Goal: Information Seeking & Learning: Learn about a topic

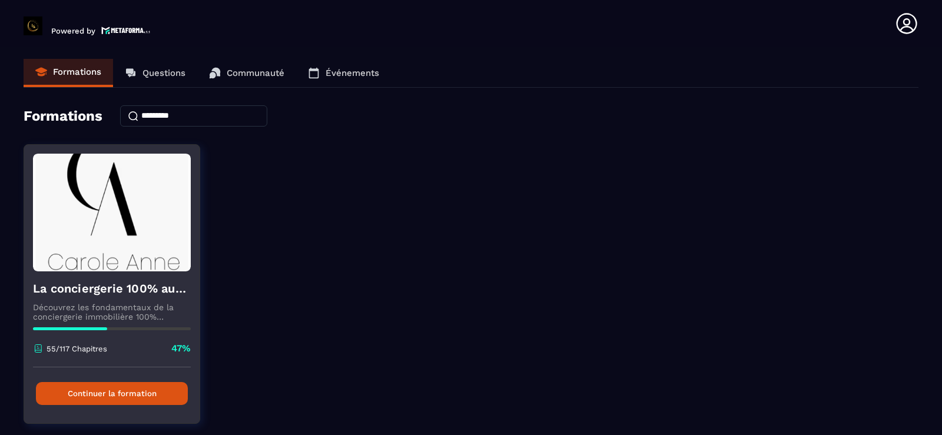
click at [170, 392] on button "Continuer la formation" at bounding box center [112, 393] width 152 height 23
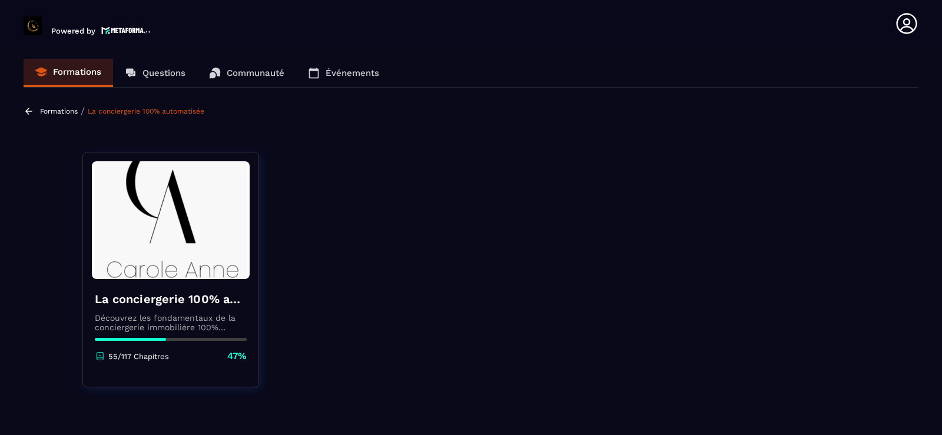
click at [170, 74] on p "Questions" at bounding box center [163, 73] width 43 height 11
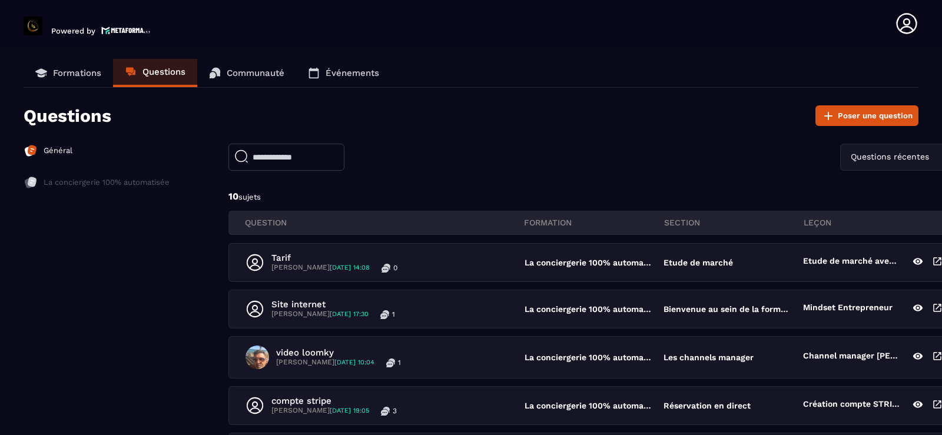
click at [72, 74] on p "Formations" at bounding box center [77, 73] width 48 height 11
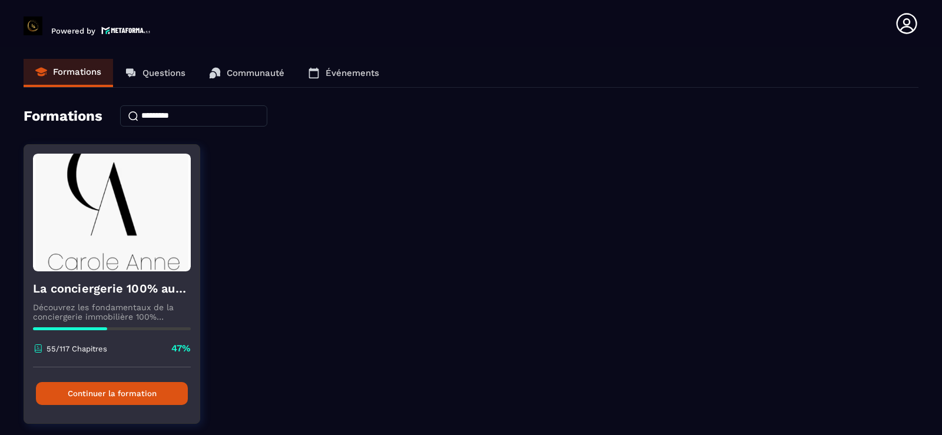
click at [73, 353] on p "55/117 Chapitres" at bounding box center [77, 348] width 61 height 9
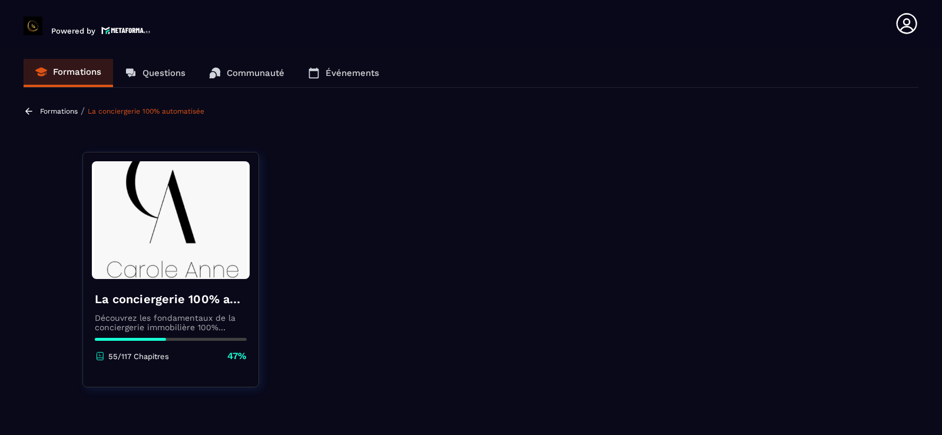
click at [195, 238] on img at bounding box center [171, 220] width 158 height 118
click at [97, 357] on icon at bounding box center [100, 356] width 11 height 11
click at [907, 22] on icon at bounding box center [907, 24] width 24 height 24
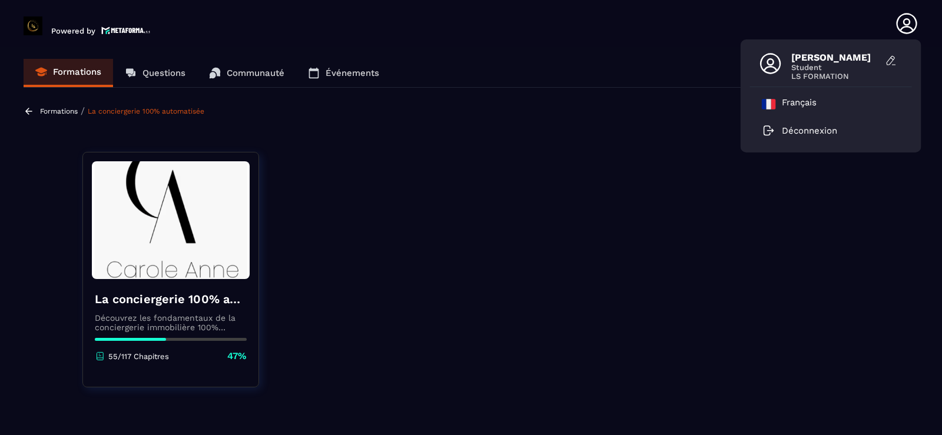
click at [907, 22] on icon at bounding box center [907, 24] width 24 height 24
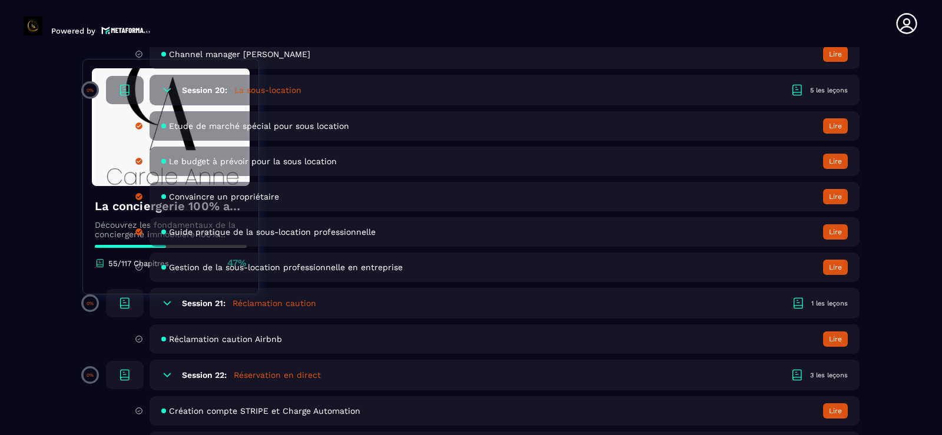
scroll to position [2745, 0]
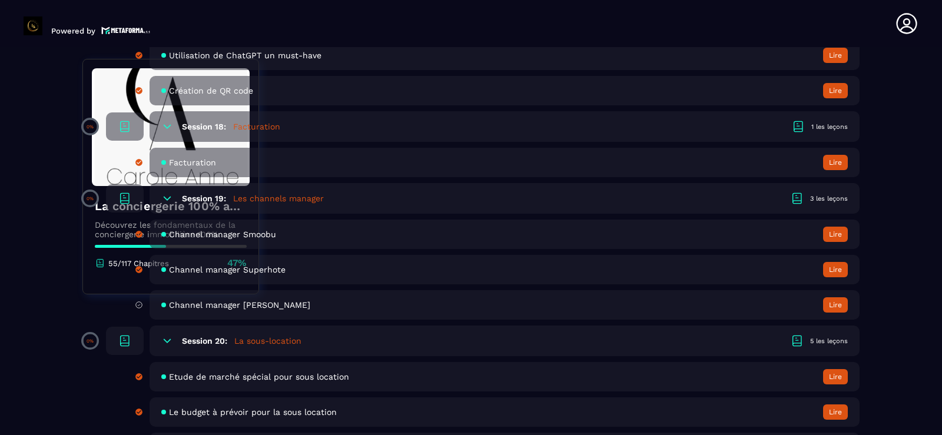
click at [314, 26] on header "Powered by [PERSON_NAME] [PERSON_NAME][EMAIL_ADDRESS][DOMAIN_NAME] Formations Q…" at bounding box center [471, 23] width 942 height 47
